Goal: Book appointment/travel/reservation

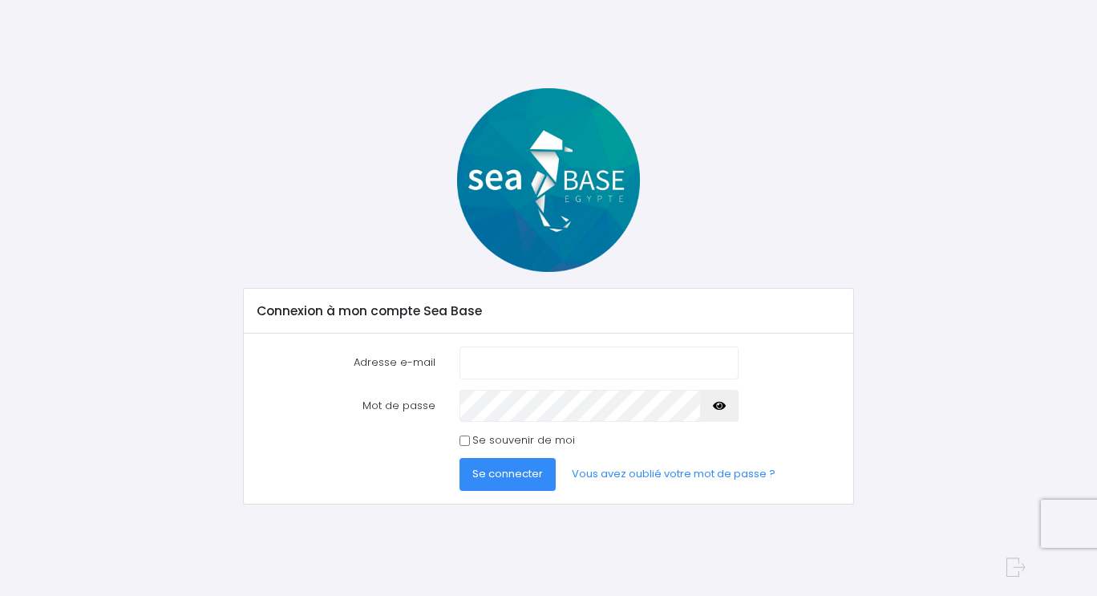
type input "samuel.duret73@gmail.com"
drag, startPoint x: 465, startPoint y: 436, endPoint x: 469, endPoint y: 446, distance: 10.4
click at [465, 436] on input "Se souvenir de moi" at bounding box center [464, 440] width 10 height 10
checkbox input "true"
click at [503, 473] on span "Se connecter" at bounding box center [507, 473] width 71 height 15
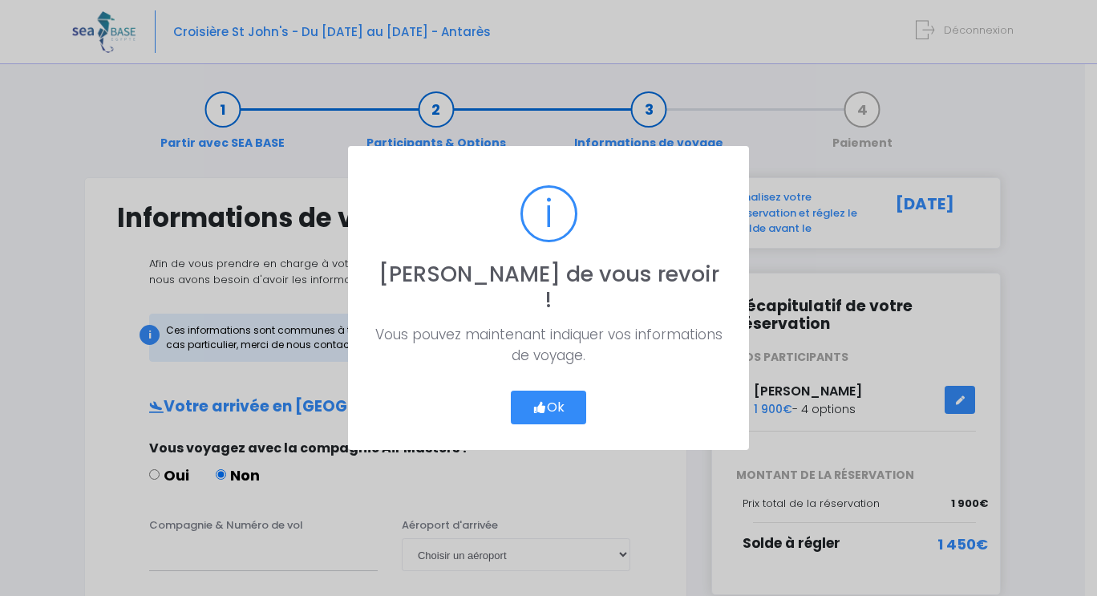
click at [561, 395] on button "Ok" at bounding box center [548, 407] width 75 height 34
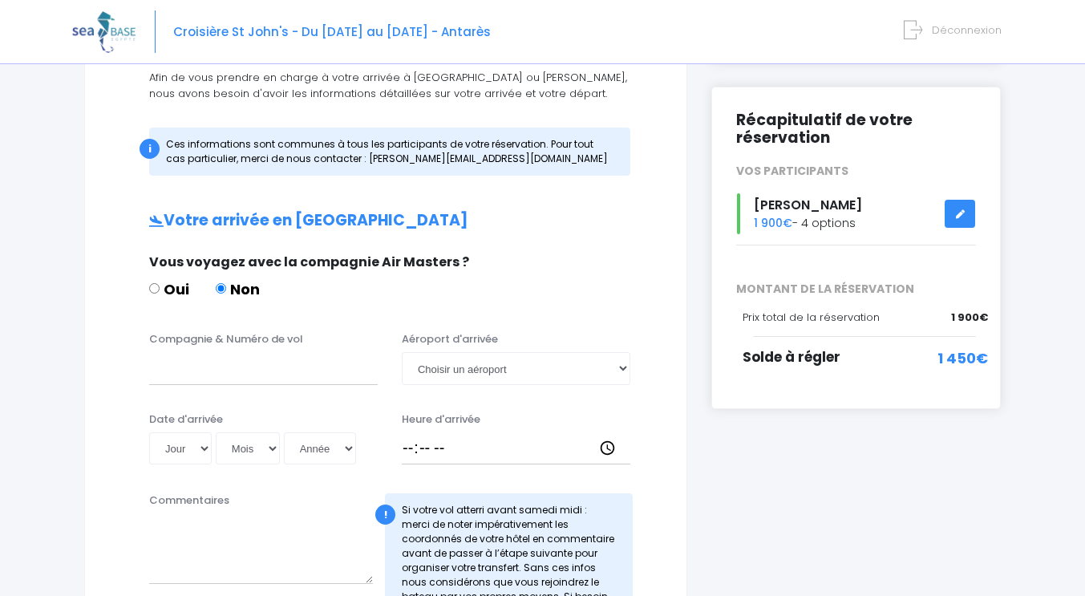
scroll to position [171, 0]
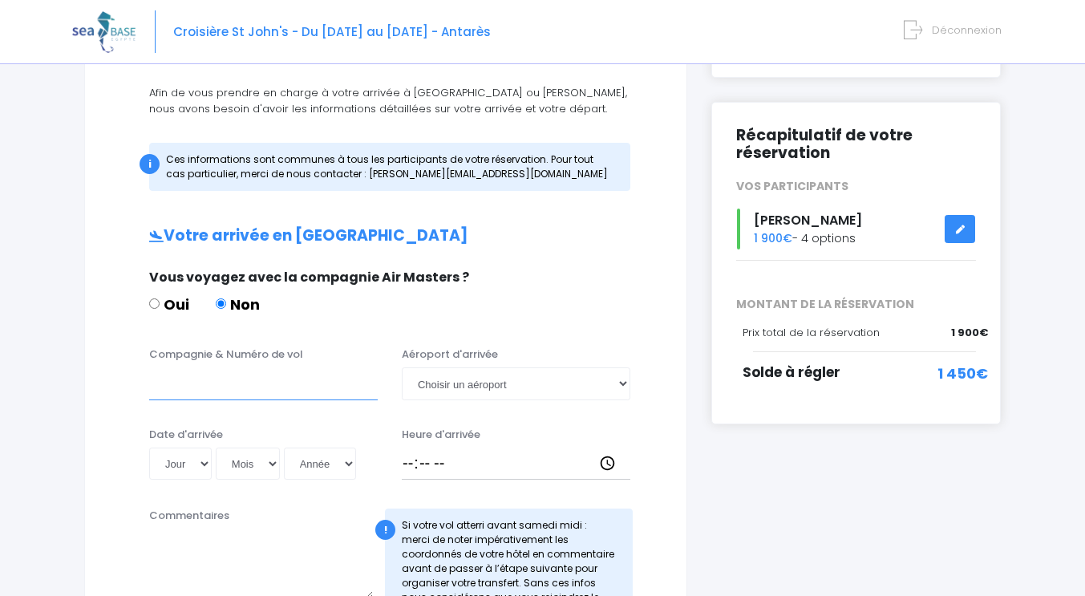
click at [180, 389] on input "Compagnie & Numéro de vol" at bounding box center [263, 383] width 228 height 32
type input "pas réservé"
drag, startPoint x: 479, startPoint y: 382, endPoint x: 491, endPoint y: 384, distance: 12.1
click at [483, 382] on select "Choisir un aéroport Hurghada Marsa Alam" at bounding box center [516, 383] width 228 height 32
select select "Hurghada"
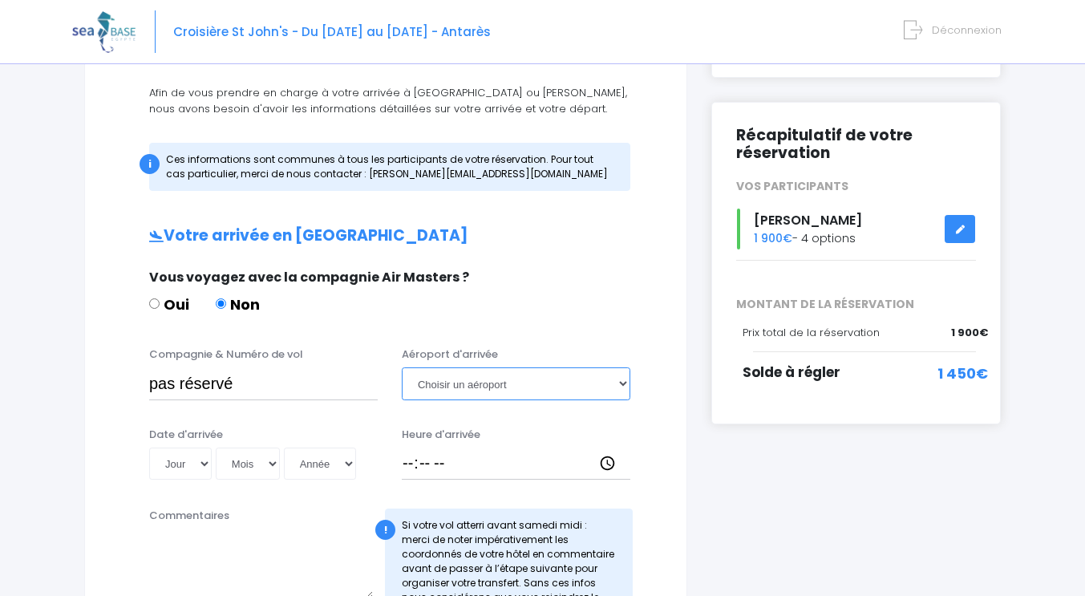
click at [402, 367] on select "Choisir un aéroport Hurghada Marsa Alam" at bounding box center [516, 383] width 228 height 32
click at [202, 463] on select "Jour 01 02 03 04 05 06 07 08 09 10 11 12 13 14 15 16 17 18 19 20 21 22 23 24 25…" at bounding box center [180, 463] width 63 height 32
select select "06"
click at [149, 447] on select "Jour 01 02 03 04 05 06 07 08 09 10 11 12 13 14 15 16 17 18 19 20 21 22 23 24 25…" at bounding box center [180, 463] width 63 height 32
click at [262, 467] on select "Mois 01 02 03 04 05 06 07 08 09 10 11 12" at bounding box center [248, 463] width 64 height 32
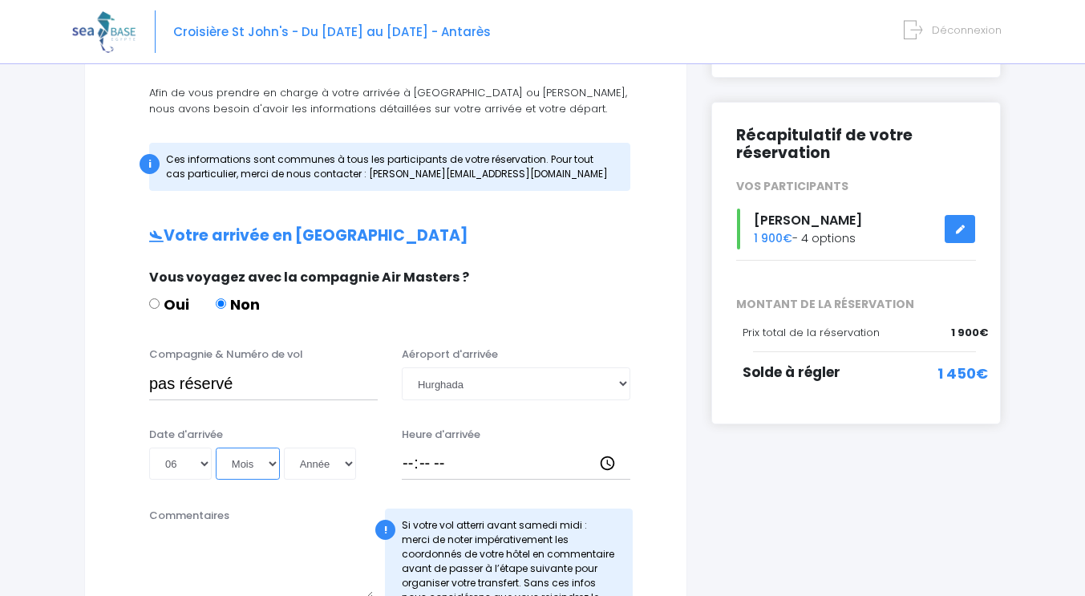
select select "12"
click at [216, 447] on select "Mois 01 02 03 04 05 06 07 08 09 10 11 12" at bounding box center [248, 463] width 64 height 32
click at [324, 472] on select "Année 2045 2044 2043 2042 2041 2040 2039 2038 2037 2036 2035 2034 2033 2032 203…" at bounding box center [320, 463] width 72 height 32
select select "2025"
click at [284, 447] on select "Année 2045 2044 2043 2042 2041 2040 2039 2038 2037 2036 2035 2034 2033 2032 203…" at bounding box center [320, 463] width 72 height 32
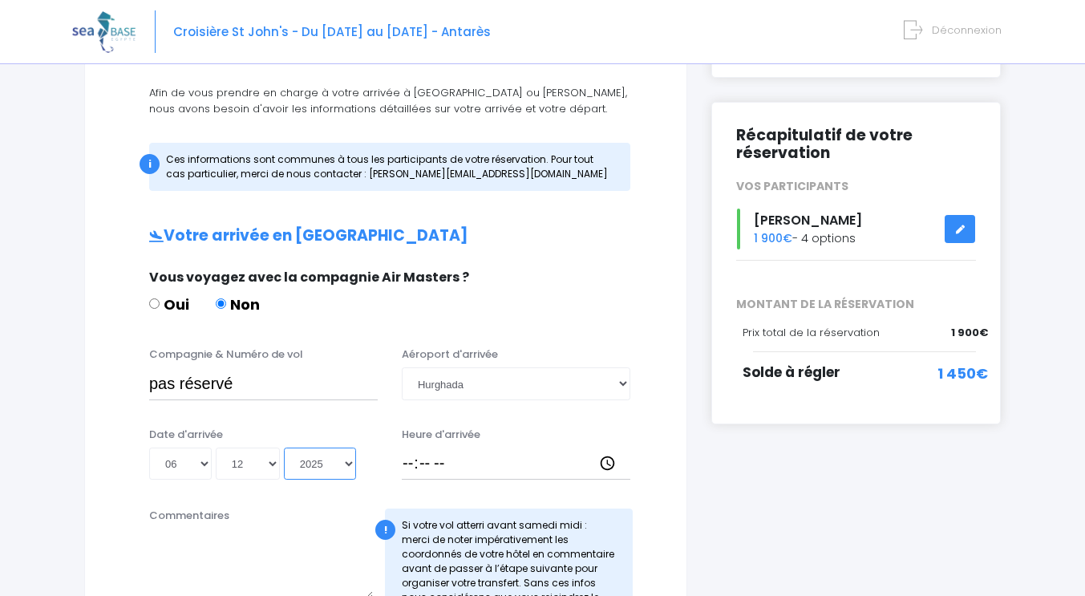
type input "2025-12-06"
click at [404, 464] on input "Heure d'arrivée" at bounding box center [516, 463] width 228 height 32
type input "14:00"
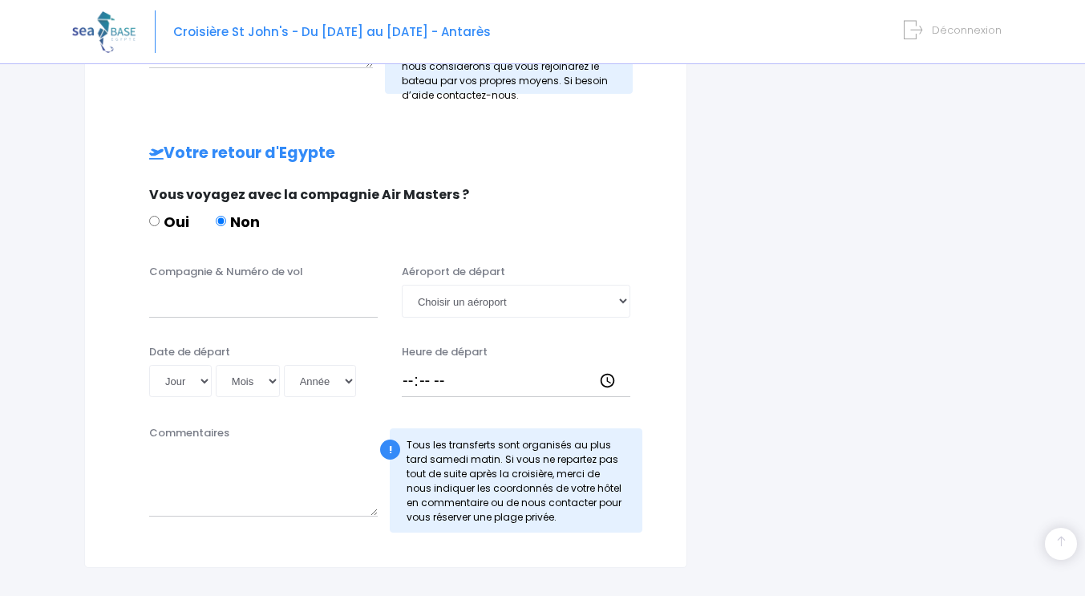
scroll to position [705, 0]
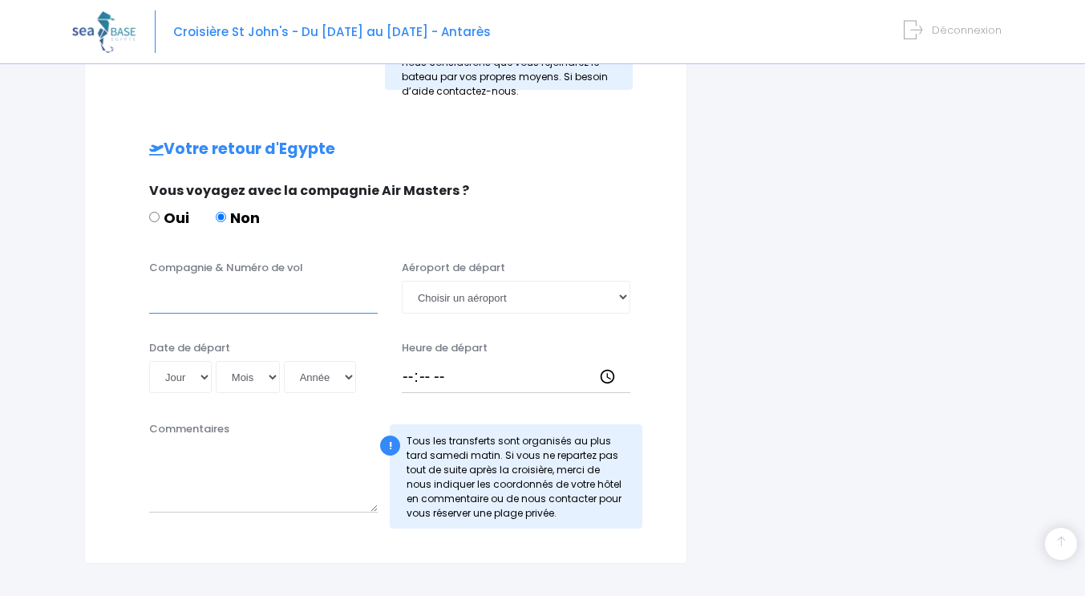
click at [196, 302] on input "Compagnie & Numéro de vol" at bounding box center [263, 297] width 228 height 32
type input "P"
click at [206, 379] on select "Jour 01 02 03 04 05 06 07 08 09 10 11 12 13 14 15 16 17 18 19 20 21 22 23 24 25…" at bounding box center [180, 377] width 63 height 32
select select "13"
click at [149, 361] on select "Jour 01 02 03 04 05 06 07 08 09 10 11 12 13 14 15 16 17 18 19 20 21 22 23 24 25…" at bounding box center [180, 377] width 63 height 32
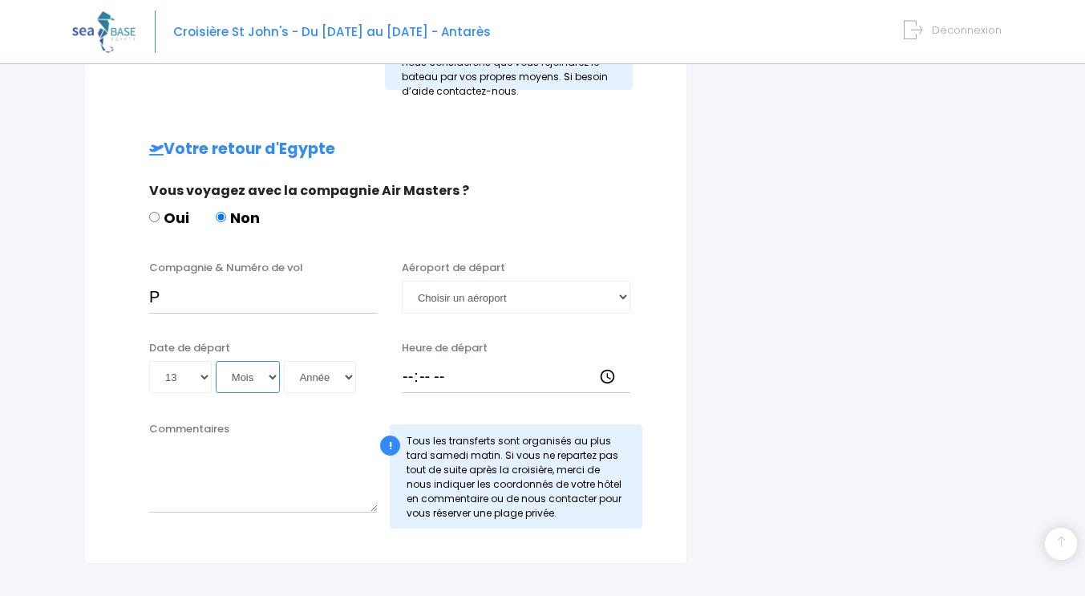
click at [252, 375] on select "Mois 01 02 03 04 05 06 07 08 09 10 11 12" at bounding box center [248, 377] width 64 height 32
select select "12"
click at [216, 361] on select "Mois 01 02 03 04 05 06 07 08 09 10 11 12" at bounding box center [248, 377] width 64 height 32
click at [318, 378] on select "Année 2045 2044 2043 2042 2041 2040 2039 2038 2037 2036 2035 2034 2033 2032 203…" at bounding box center [320, 377] width 72 height 32
select select "2025"
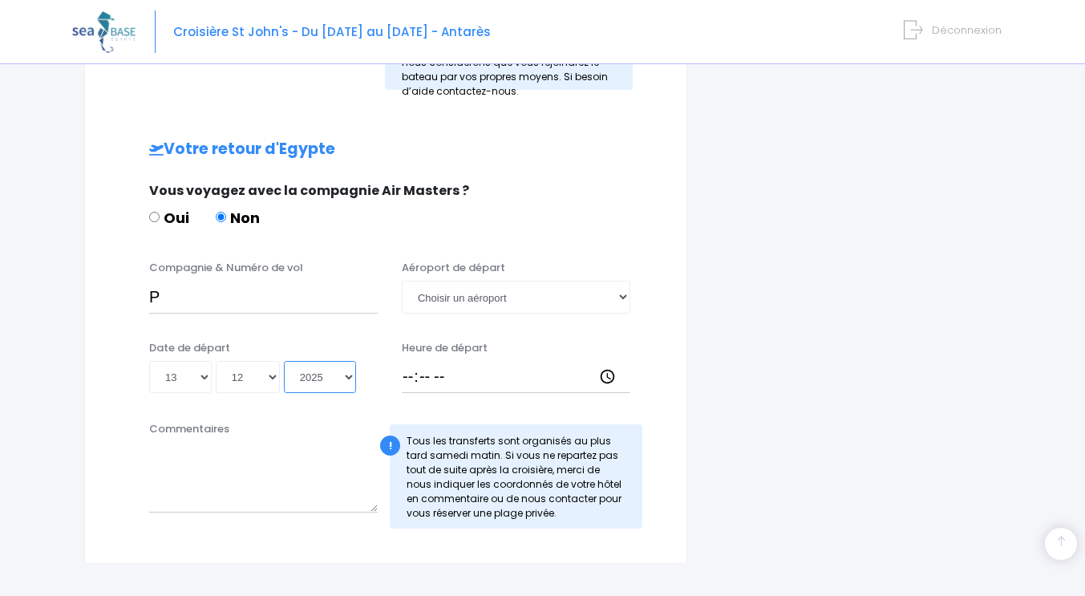
click at [284, 361] on select "Année 2045 2044 2043 2042 2041 2040 2039 2038 2037 2036 2035 2034 2033 2032 203…" at bounding box center [320, 377] width 72 height 32
type input "2025-12-13"
click at [409, 369] on input "Heure de départ" at bounding box center [516, 377] width 228 height 32
type input "14:00"
drag, startPoint x: 165, startPoint y: 294, endPoint x: 156, endPoint y: 296, distance: 9.8
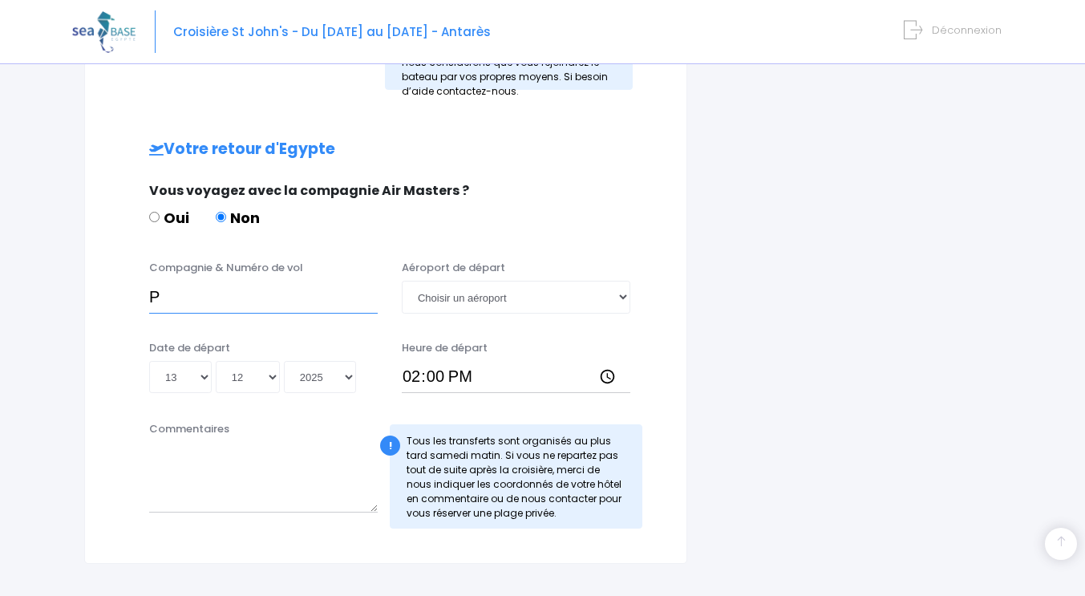
click at [156, 296] on input "P" at bounding box center [263, 297] width 228 height 32
type input "pas réservé"
click at [506, 297] on select "Choisir un aéroport Hurghada Marsa Alam" at bounding box center [516, 297] width 228 height 32
select select "Hurghada"
click at [402, 281] on select "Choisir un aéroport Hurghada Marsa Alam" at bounding box center [516, 297] width 228 height 32
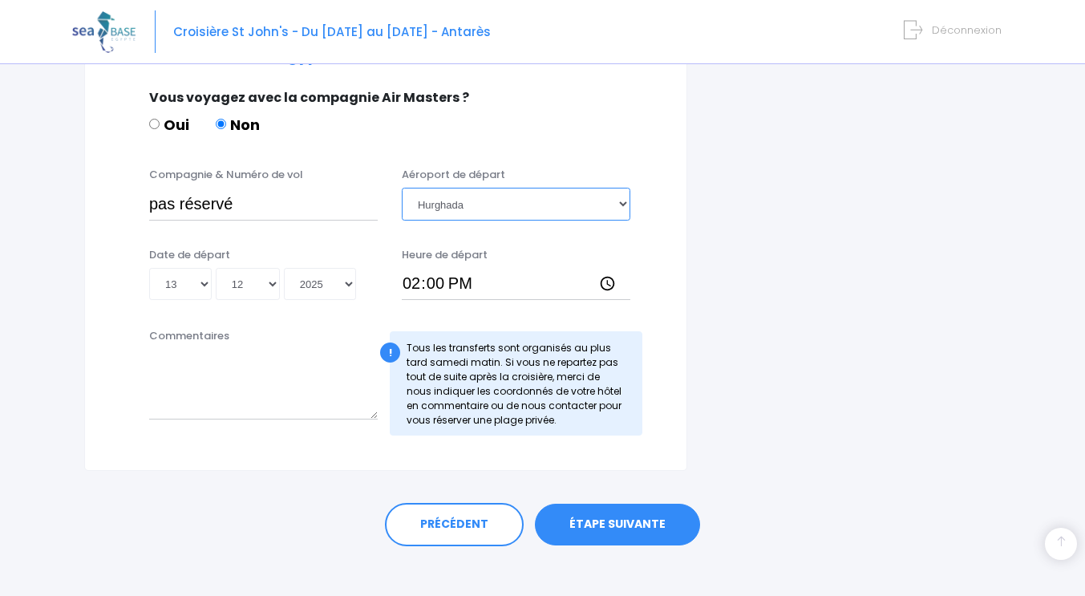
scroll to position [812, 0]
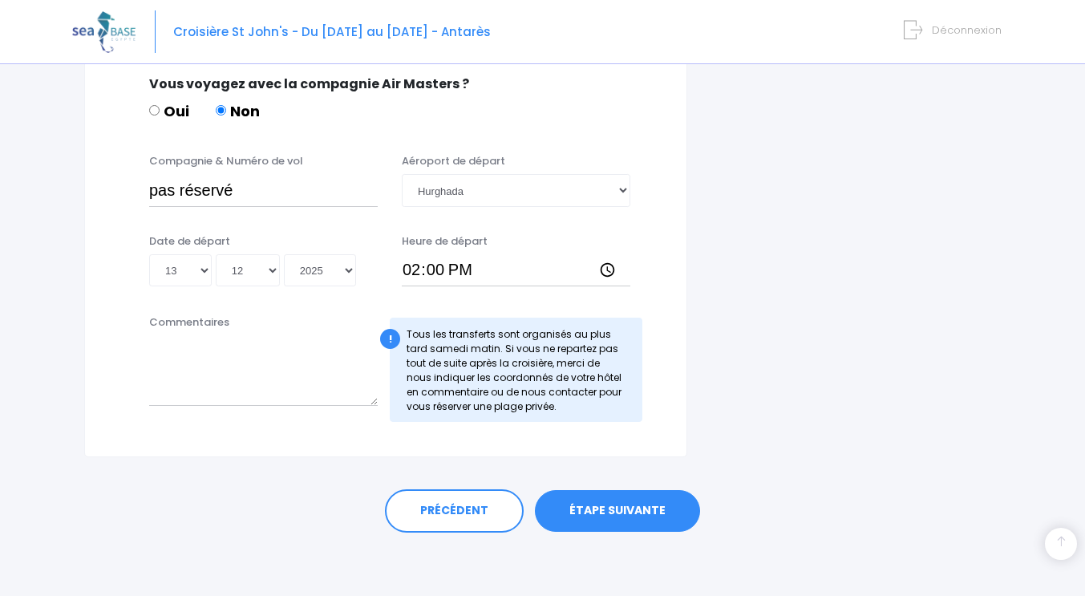
click at [636, 507] on link "ÉTAPE SUIVANTE" at bounding box center [617, 511] width 165 height 42
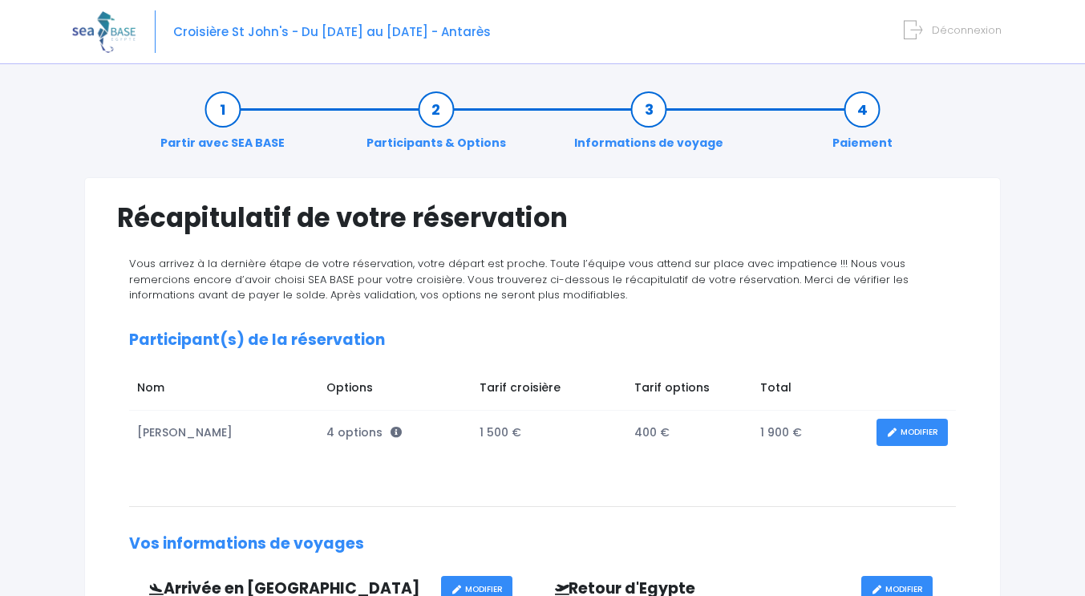
click at [654, 111] on link "Informations de voyage" at bounding box center [648, 126] width 165 height 51
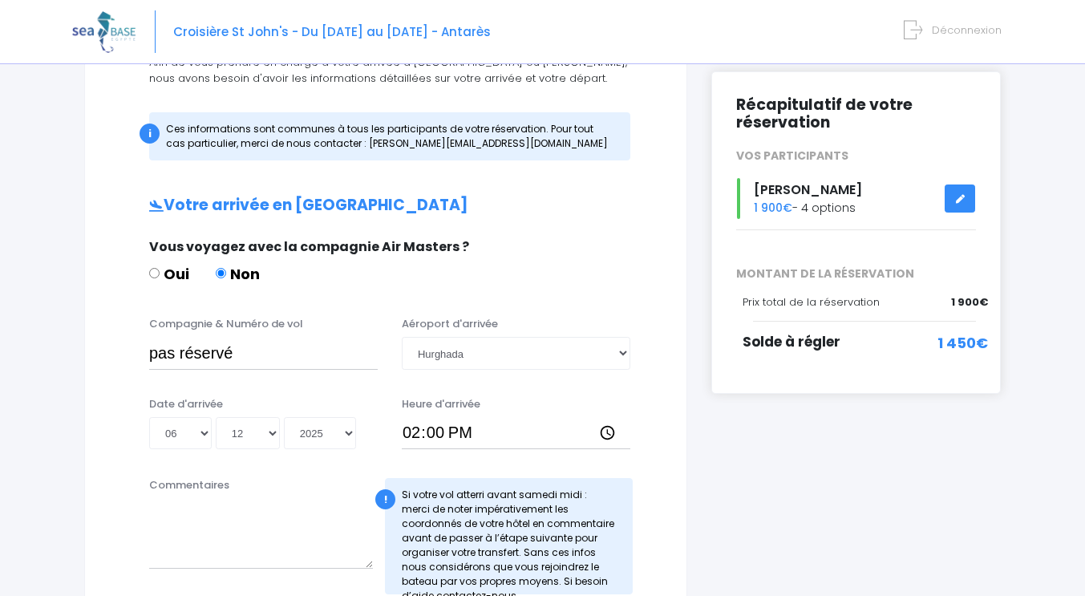
scroll to position [213, 0]
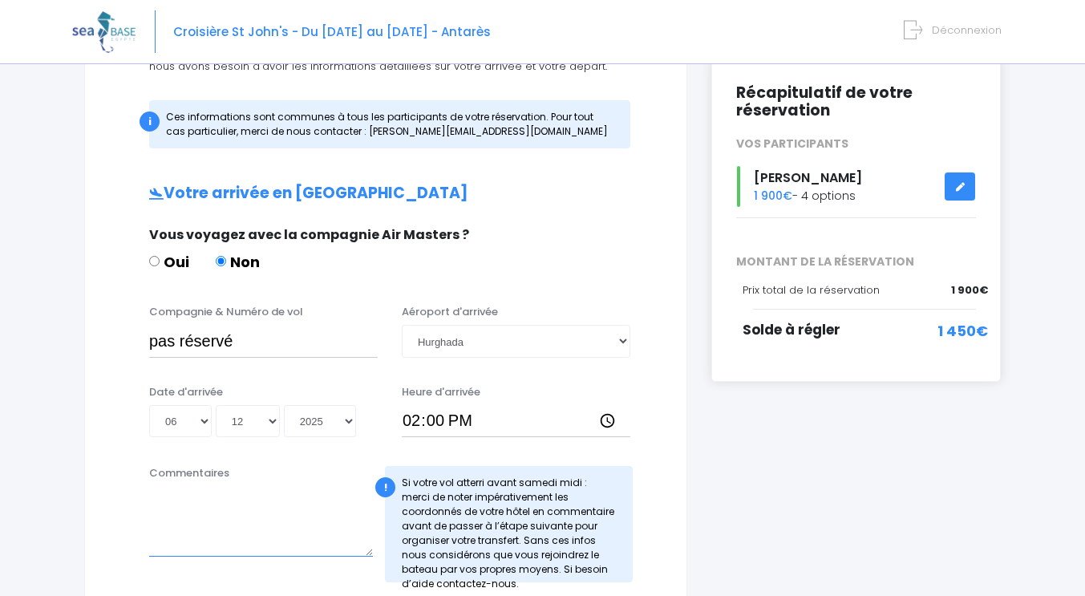
click at [197, 522] on textarea "Commentaires" at bounding box center [261, 521] width 224 height 71
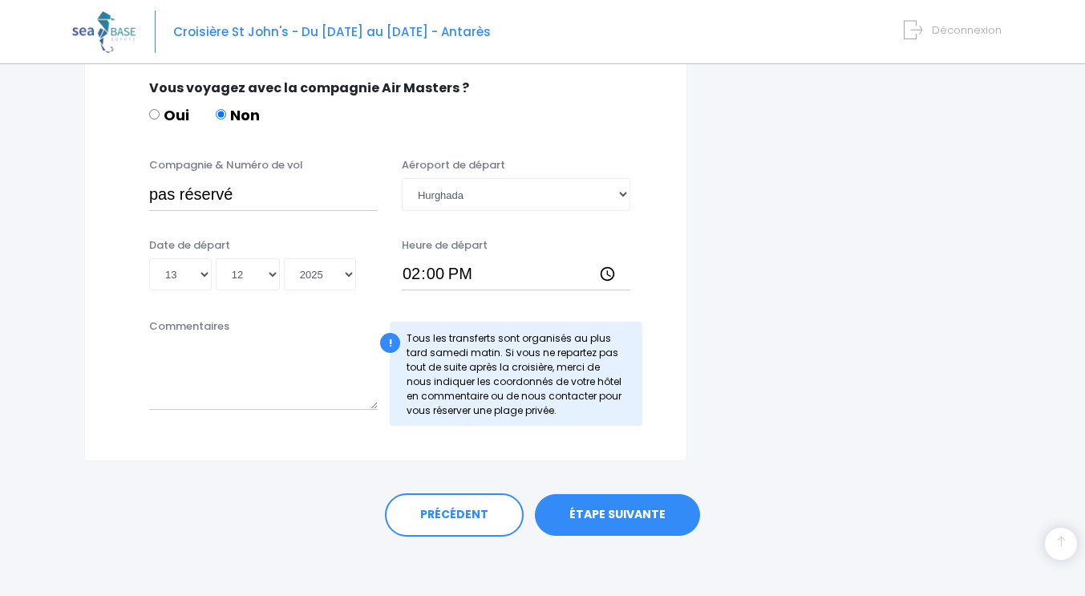
scroll to position [812, 0]
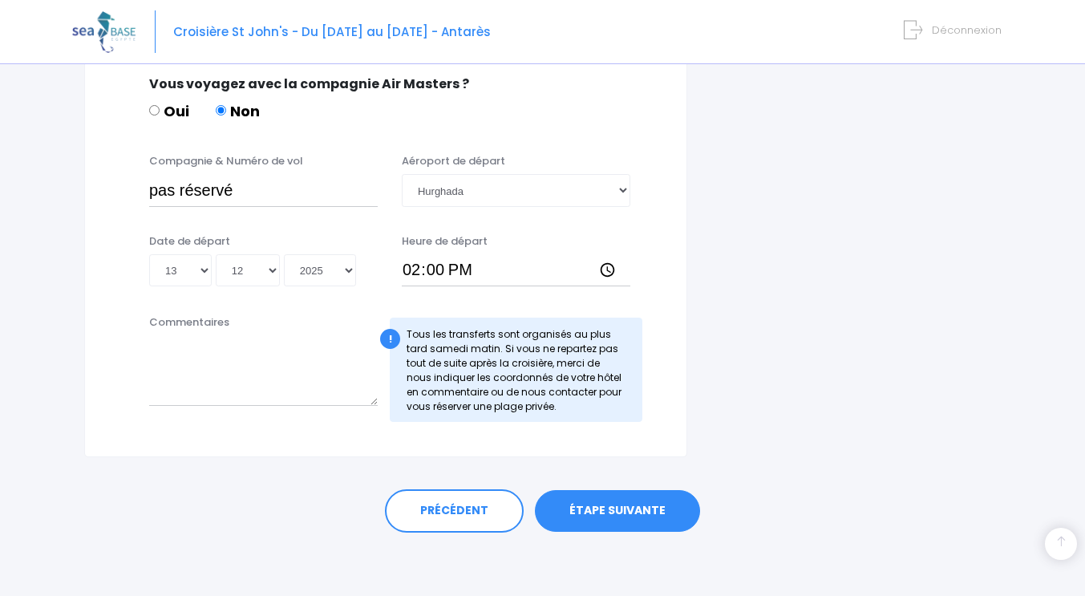
type textarea "easyjet Genève"
click at [204, 370] on textarea "Commentaires" at bounding box center [263, 370] width 228 height 71
click at [196, 349] on textarea "Easyjet" at bounding box center [263, 370] width 228 height 71
click at [292, 374] on textarea "Easyjet Genève" at bounding box center [263, 370] width 228 height 71
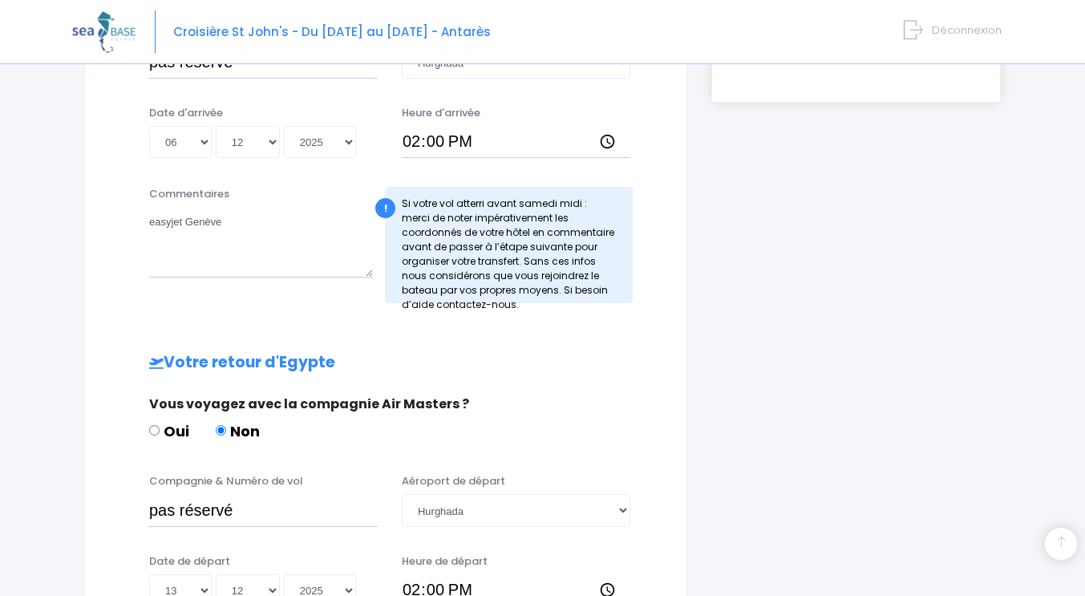
scroll to position [491, 0]
type textarea "Easyjet Genève"
click at [155, 221] on textarea "easyjet Genève" at bounding box center [261, 243] width 224 height 71
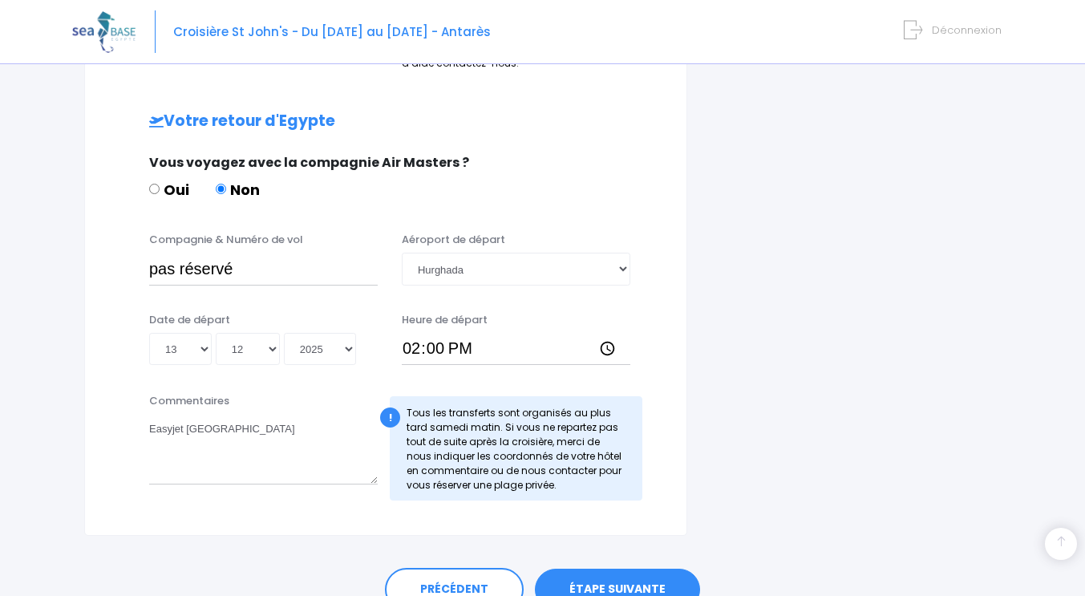
scroll to position [812, 0]
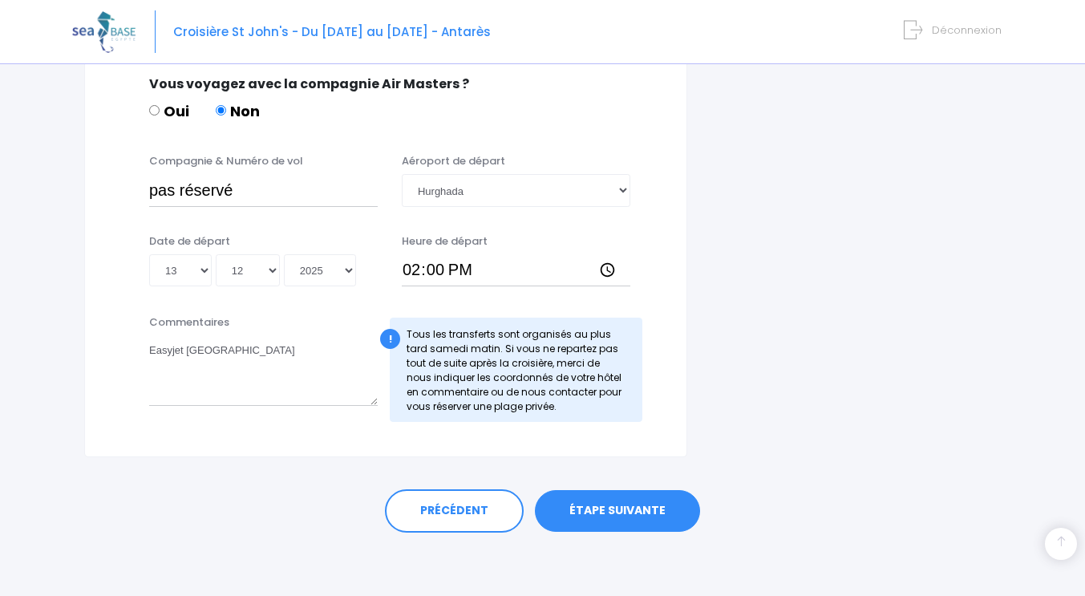
type textarea "Easyjet Genève"
click at [637, 510] on link "ÉTAPE SUIVANTE" at bounding box center [617, 511] width 165 height 42
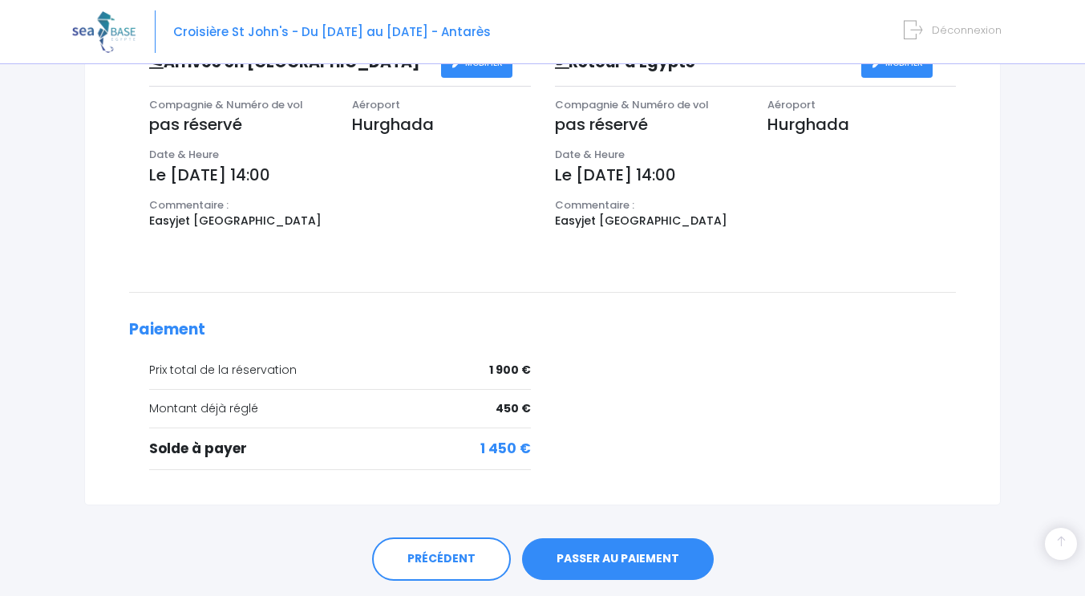
scroll to position [575, 0]
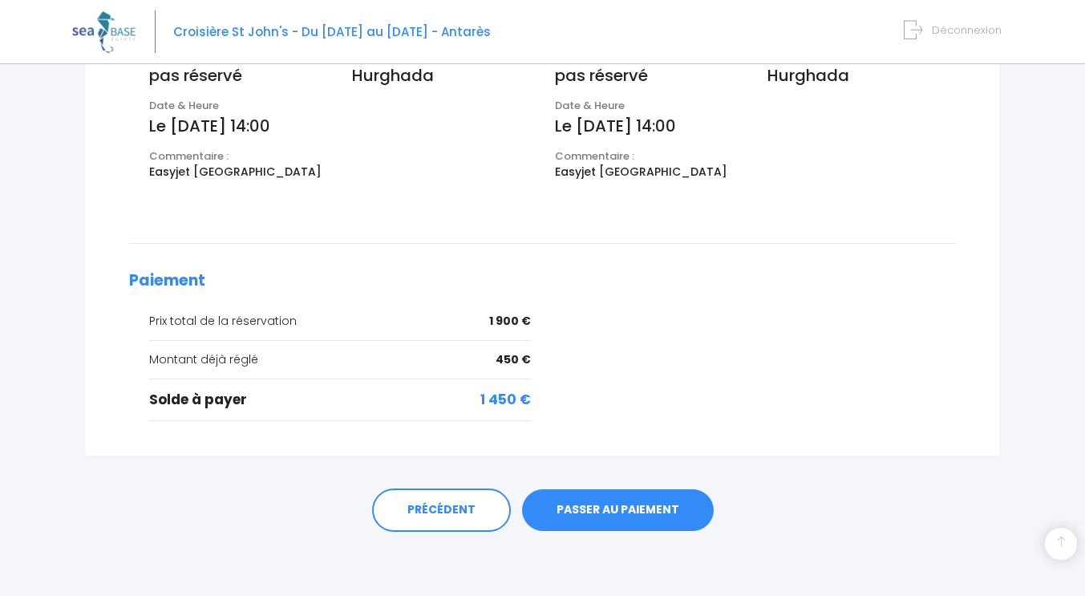
click at [618, 511] on link "PASSER AU PAIEMENT" at bounding box center [618, 510] width 192 height 42
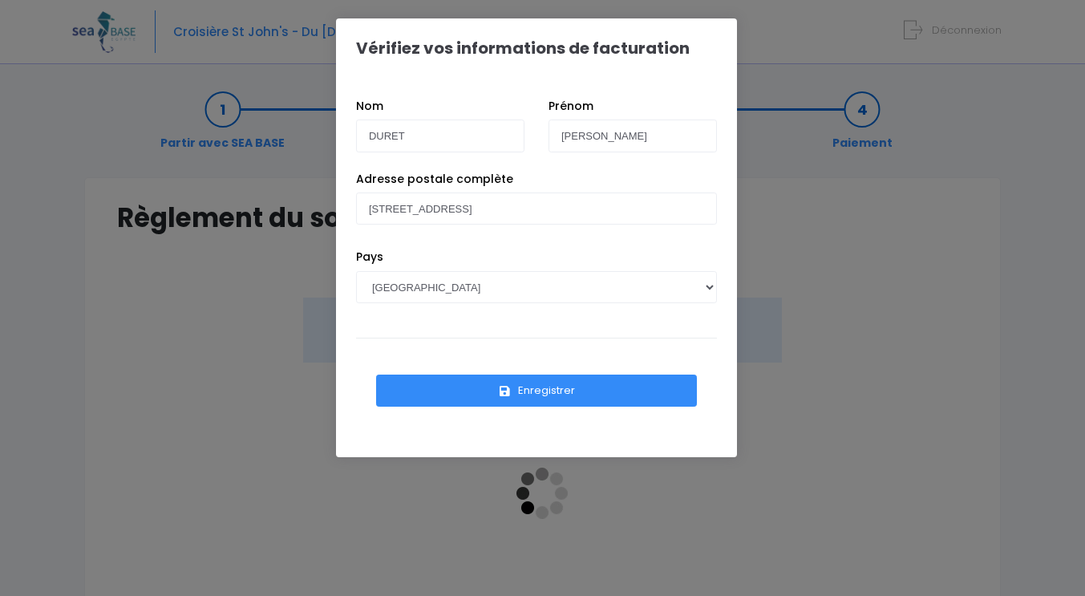
click at [568, 390] on button "Enregistrer" at bounding box center [536, 390] width 321 height 32
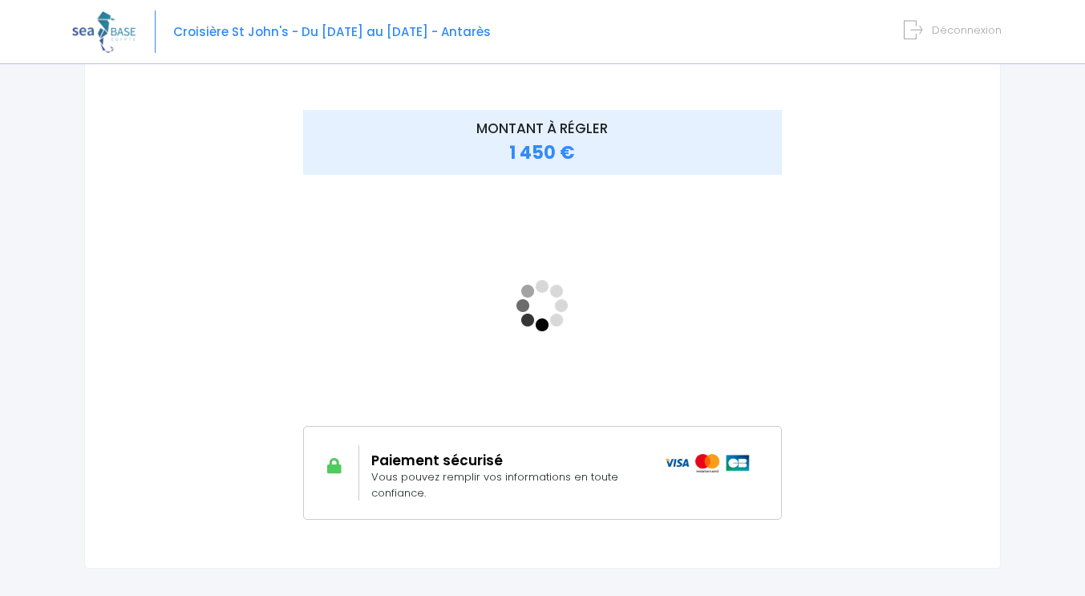
scroll to position [299, 0]
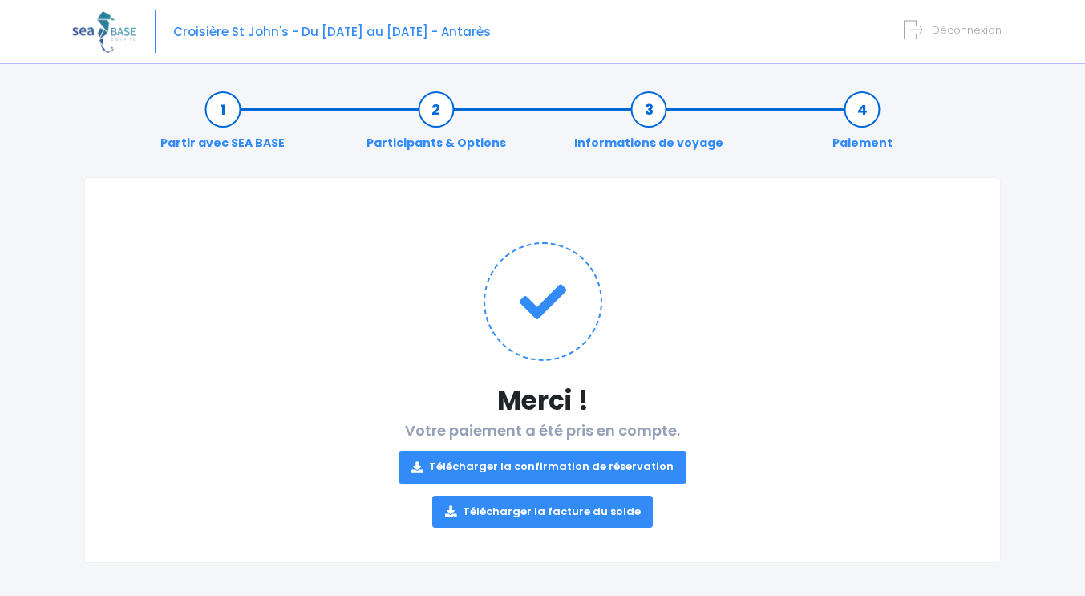
click at [574, 467] on link "Télécharger la confirmation de réservation" at bounding box center [542, 467] width 288 height 32
click at [424, 477] on link "Télécharger la confirmation de réservation" at bounding box center [542, 467] width 288 height 32
click at [538, 516] on link "Télécharger la facture du solde" at bounding box center [542, 511] width 221 height 32
click at [584, 509] on link "Télécharger la facture du solde" at bounding box center [542, 511] width 221 height 32
click at [451, 511] on icon at bounding box center [450, 511] width 11 height 0
